Goal: Transaction & Acquisition: Subscribe to service/newsletter

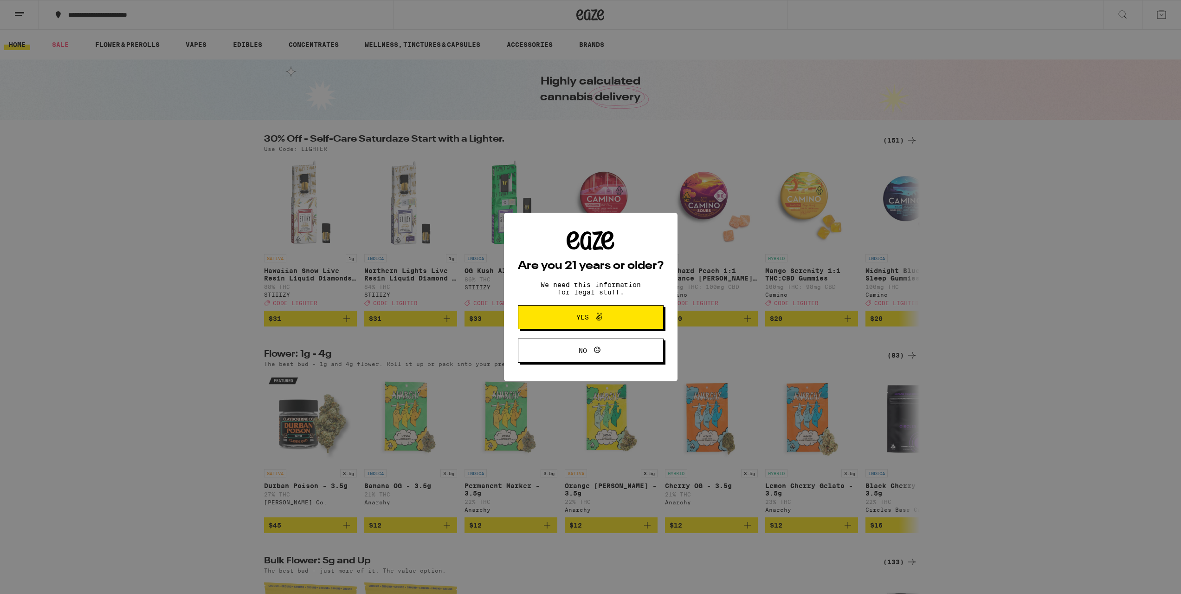
click at [581, 312] on span "Yes" at bounding box center [590, 317] width 71 height 12
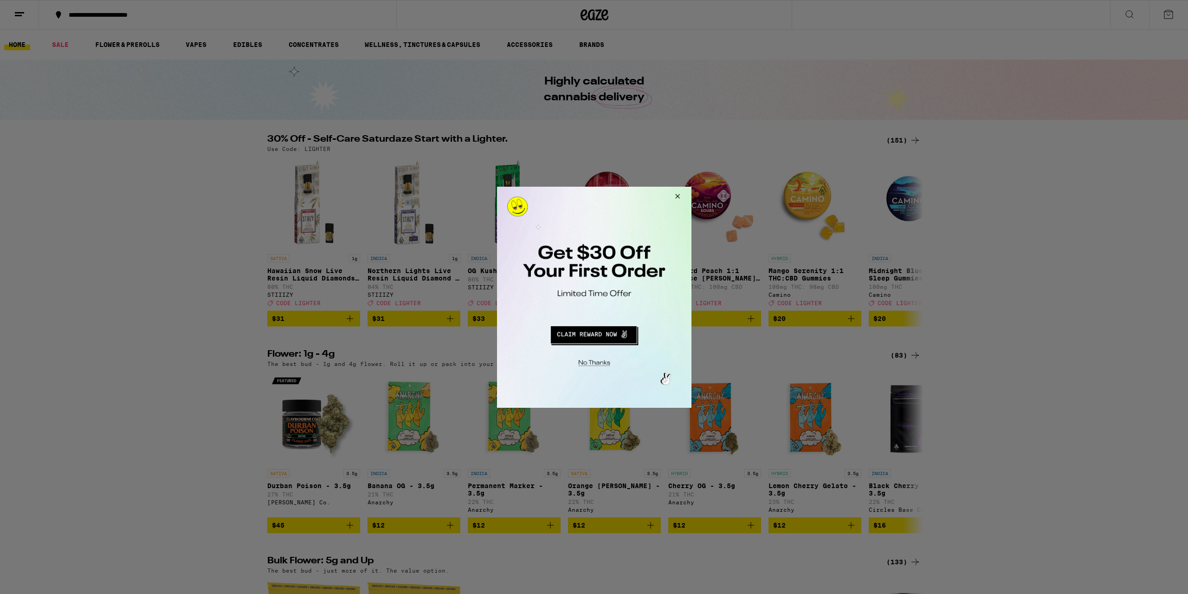
click at [608, 333] on button "Redirect to URL" at bounding box center [592, 333] width 161 height 22
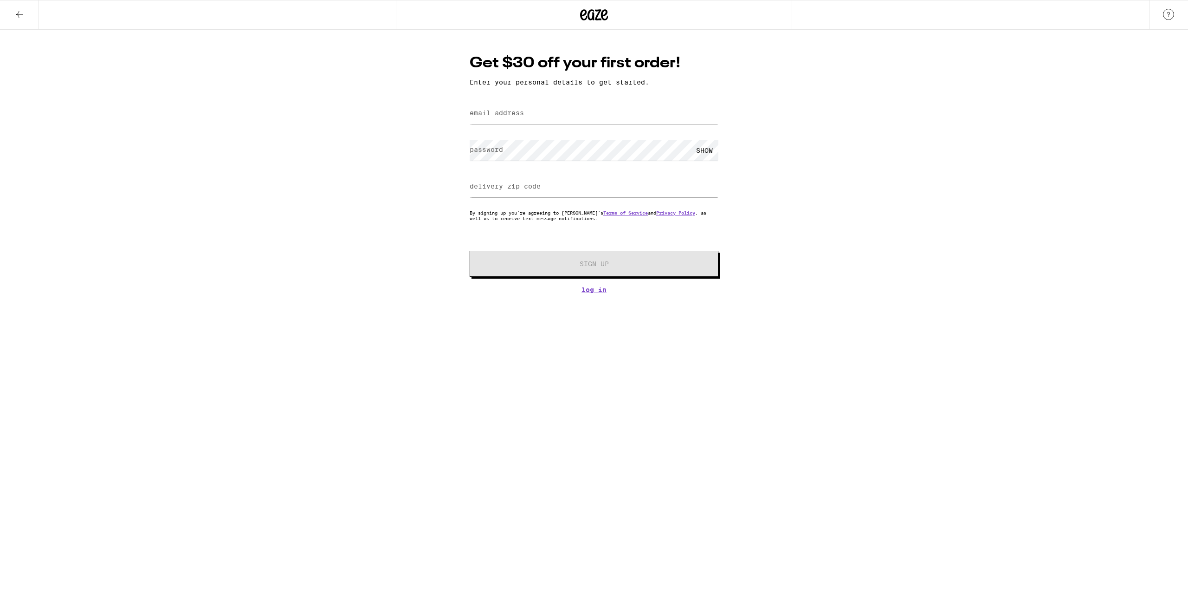
type input "[PERSON_NAME][EMAIL_ADDRESS][PERSON_NAME][DOMAIN_NAME]"
type input "95765"
click at [376, 140] on div "Get $30 off your first order! Enter your personal details to get started. email…" at bounding box center [594, 162] width 1188 height 264
